Goal: Task Accomplishment & Management: Manage account settings

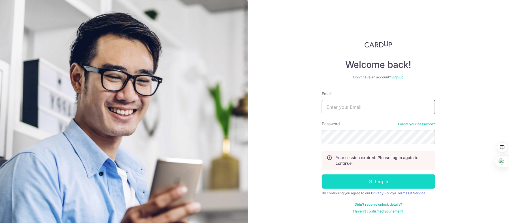
type input "[EMAIL_ADDRESS][DOMAIN_NAME]"
click at [388, 179] on button "Log in" at bounding box center [378, 181] width 113 height 14
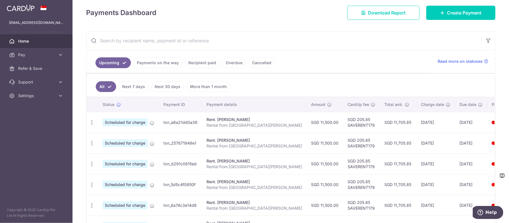
scroll to position [85, 0]
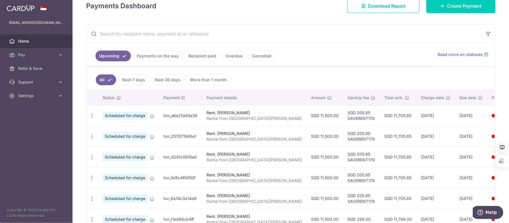
click at [162, 58] on link "Payments on the way" at bounding box center [157, 55] width 49 height 11
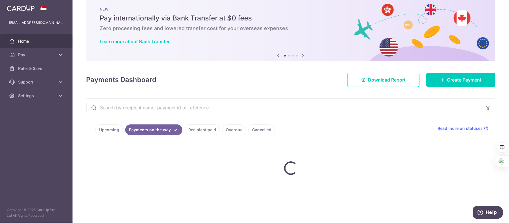
scroll to position [0, 0]
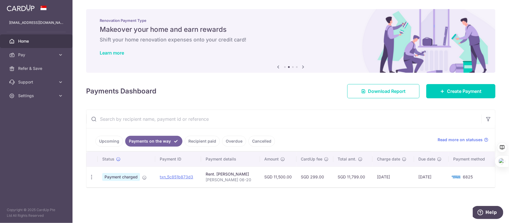
click at [113, 142] on link "Upcoming" at bounding box center [110, 141] width 28 height 11
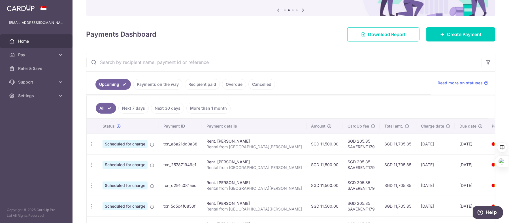
scroll to position [85, 0]
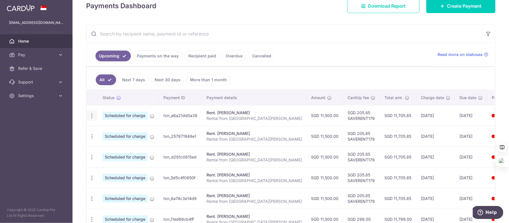
click at [93, 115] on icon "button" at bounding box center [92, 116] width 6 height 6
click at [113, 131] on span "Update payment" at bounding box center [122, 131] width 39 height 7
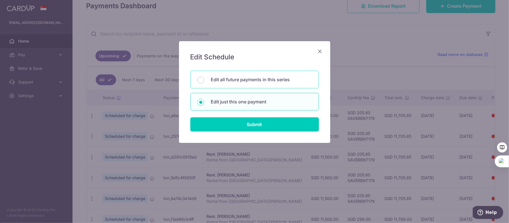
click at [262, 80] on p "Edit all future payments in this series" at bounding box center [261, 79] width 101 height 7
click at [204, 80] on input "Edit all future payments in this series" at bounding box center [201, 80] width 7 height 7
radio input "true"
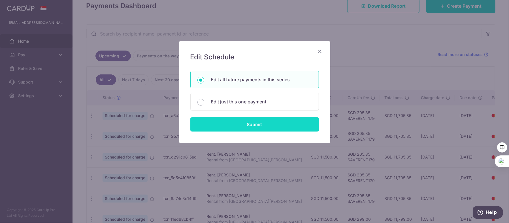
click at [272, 125] on input "Submit" at bounding box center [255, 124] width 129 height 14
radio input "true"
type input "11,500.00"
type input "Rental from KY Wong"
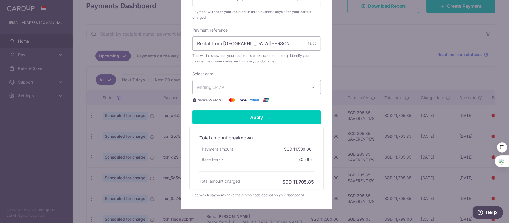
scroll to position [170, 0]
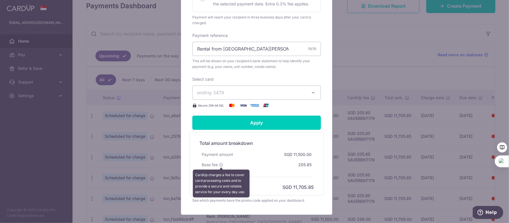
click at [219, 164] on icon at bounding box center [221, 164] width 4 height 4
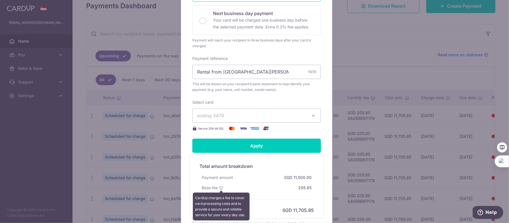
scroll to position [142, 0]
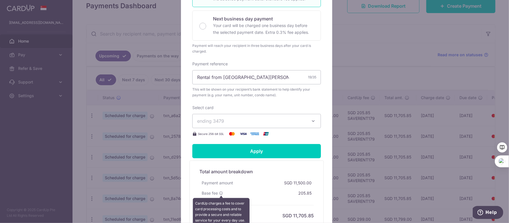
click at [312, 120] on icon "button" at bounding box center [314, 121] width 6 height 6
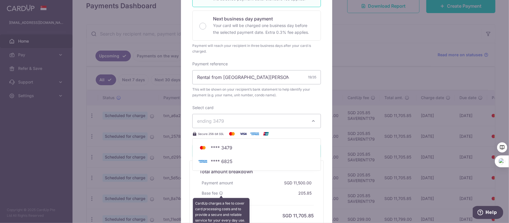
click at [312, 120] on icon "button" at bounding box center [314, 121] width 6 height 6
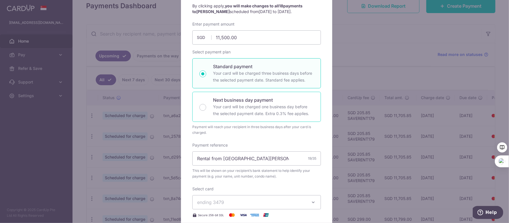
scroll to position [0, 0]
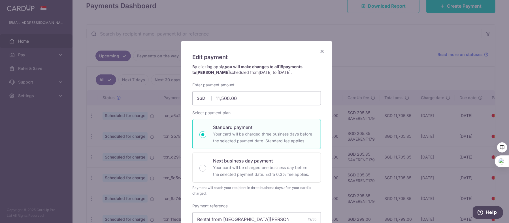
click at [321, 50] on icon "Close" at bounding box center [322, 51] width 7 height 7
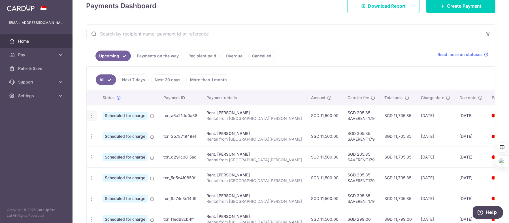
click at [92, 115] on icon "button" at bounding box center [92, 116] width 6 height 6
click at [300, 70] on ul "All Next 7 days Next 30 days More than 1 month" at bounding box center [288, 78] width 402 height 23
click at [207, 58] on link "Recipient paid" at bounding box center [202, 55] width 35 height 11
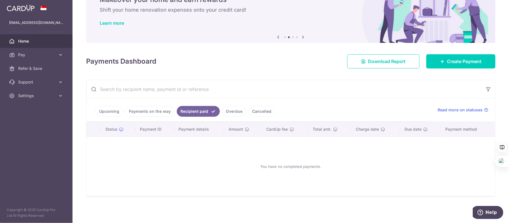
click at [236, 111] on link "Overdue" at bounding box center [234, 111] width 24 height 11
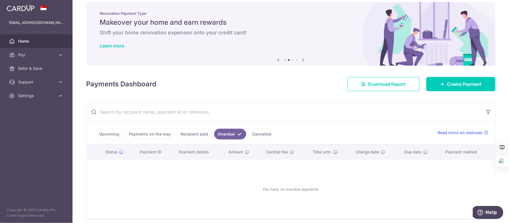
scroll to position [0, 0]
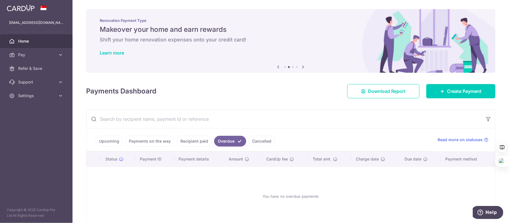
click at [27, 10] on img at bounding box center [21, 8] width 28 height 7
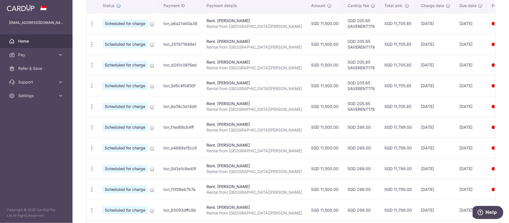
scroll to position [208, 0]
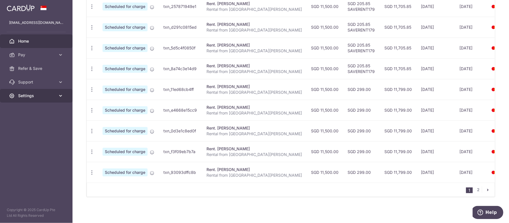
click at [59, 94] on icon at bounding box center [61, 96] width 6 height 6
click at [32, 122] on span "Logout" at bounding box center [36, 123] width 37 height 6
